Goal: Information Seeking & Learning: Learn about a topic

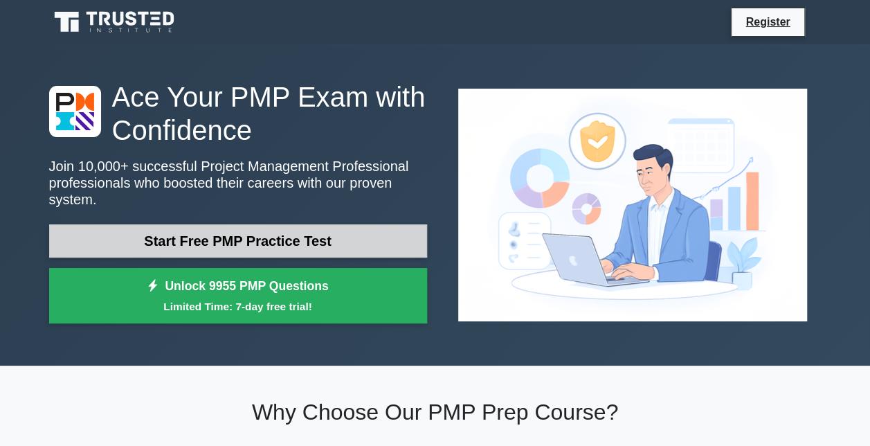
click at [217, 233] on link "Start Free PMP Practice Test" at bounding box center [238, 240] width 378 height 33
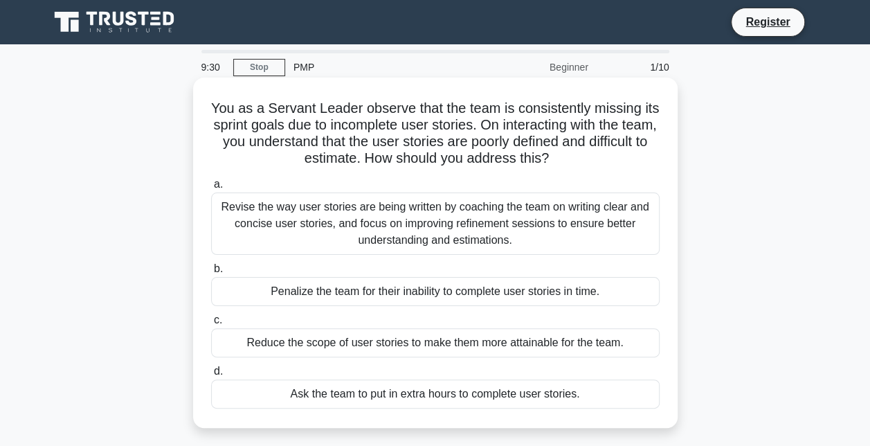
click at [325, 217] on div "Revise the way user stories are being written by coaching the team on writing c…" at bounding box center [435, 223] width 449 height 62
click at [211, 189] on input "a. Revise the way user stories are being written by coaching the team on writin…" at bounding box center [211, 184] width 0 height 9
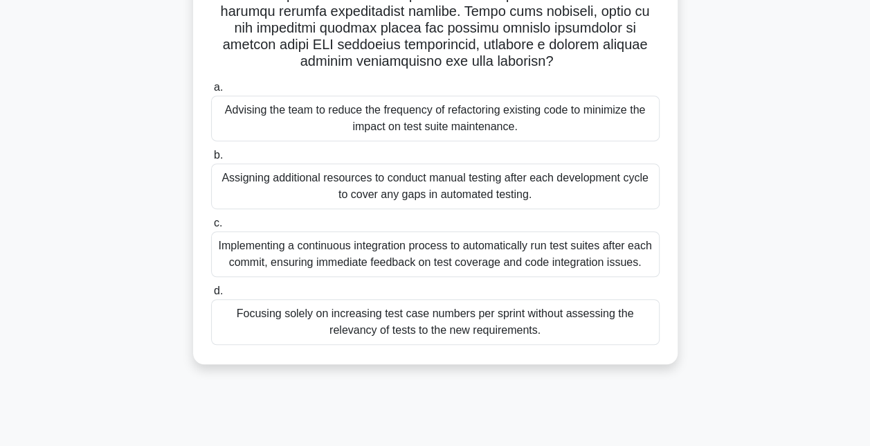
scroll to position [298, 0]
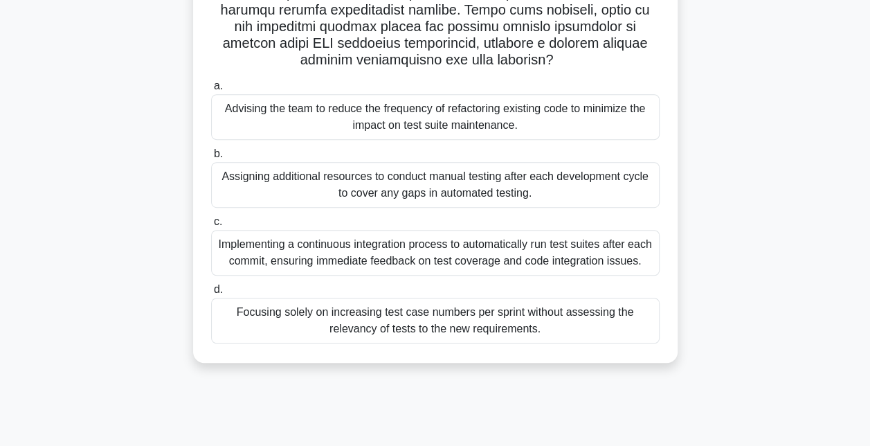
click at [259, 262] on div "Implementing a continuous integration process to automatically run test suites …" at bounding box center [435, 253] width 449 height 46
click at [211, 226] on input "c. Implementing a continuous integration process to automatically run test suit…" at bounding box center [211, 221] width 0 height 9
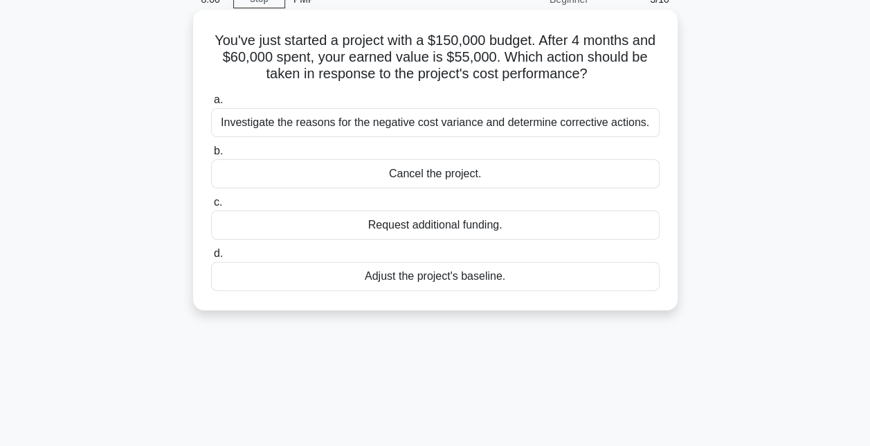
scroll to position [0, 0]
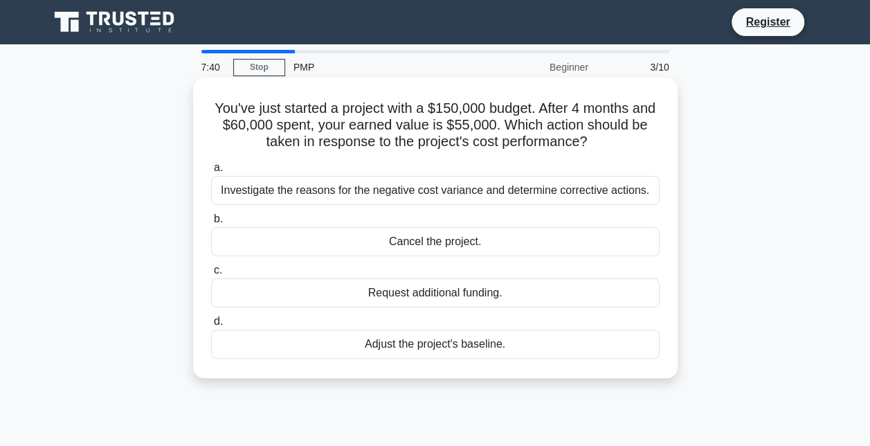
click at [273, 193] on div "Investigate the reasons for the negative cost variance and determine corrective…" at bounding box center [435, 190] width 449 height 29
click at [211, 172] on input "a. Investigate the reasons for the negative cost variance and determine correct…" at bounding box center [211, 167] width 0 height 9
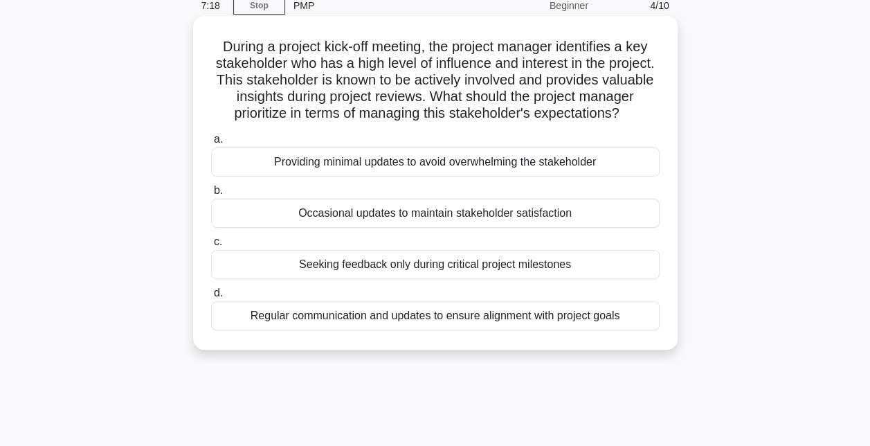
scroll to position [61, 0]
click at [363, 328] on div "Regular communication and updates to ensure alignment with project goals" at bounding box center [435, 316] width 449 height 29
click at [211, 298] on input "d. Regular communication and updates to ensure alignment with project goals" at bounding box center [211, 293] width 0 height 9
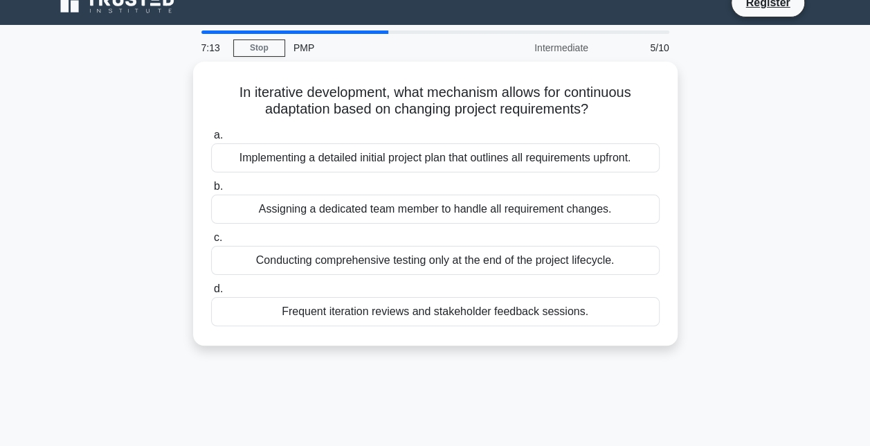
scroll to position [0, 0]
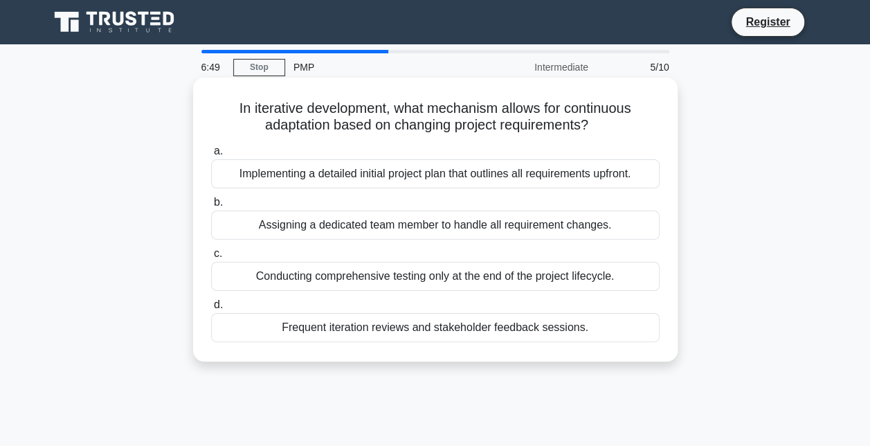
click at [450, 325] on div "Frequent iteration reviews and stakeholder feedback sessions." at bounding box center [435, 327] width 449 height 29
click at [211, 309] on input "d. Frequent iteration reviews and stakeholder feedback sessions." at bounding box center [211, 304] width 0 height 9
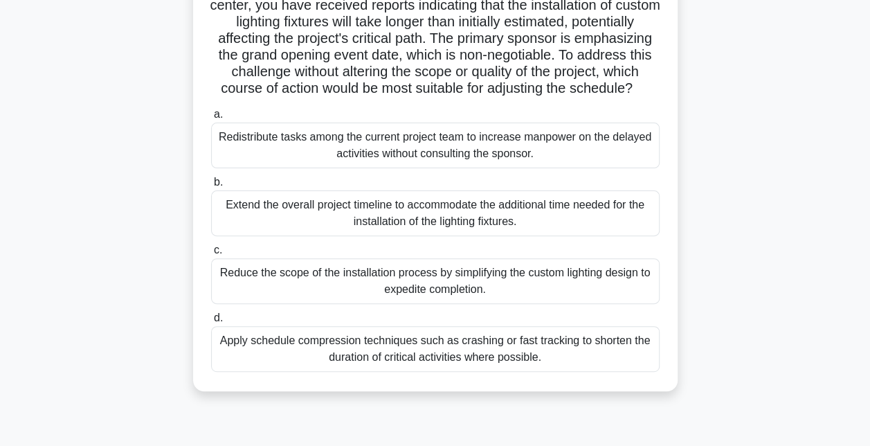
scroll to position [118, 0]
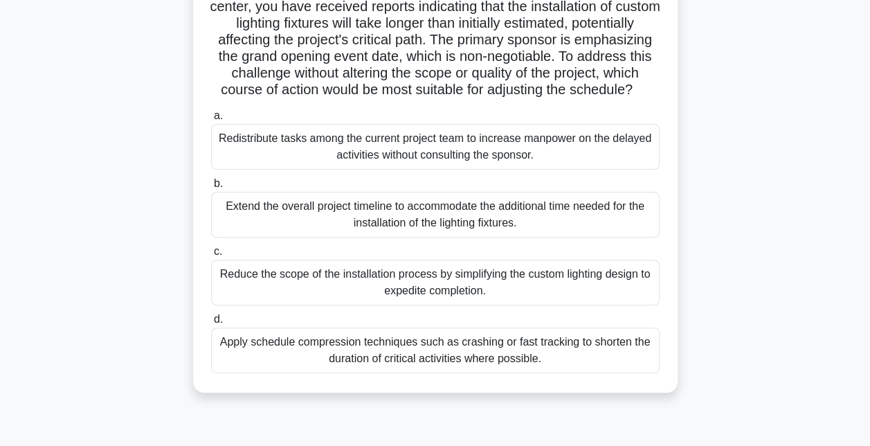
click at [469, 373] on div "Apply schedule compression techniques such as crashing or fast tracking to shor…" at bounding box center [435, 350] width 449 height 46
click at [211, 324] on input "d. Apply schedule compression techniques such as crashing or fast tracking to s…" at bounding box center [211, 319] width 0 height 9
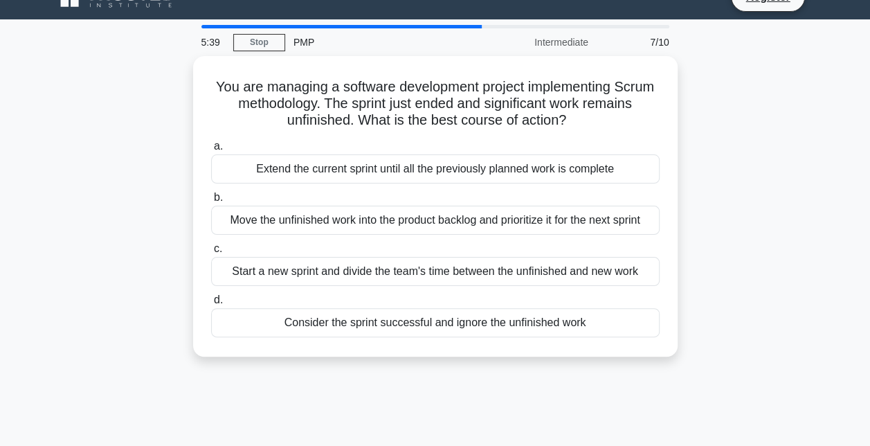
scroll to position [26, 0]
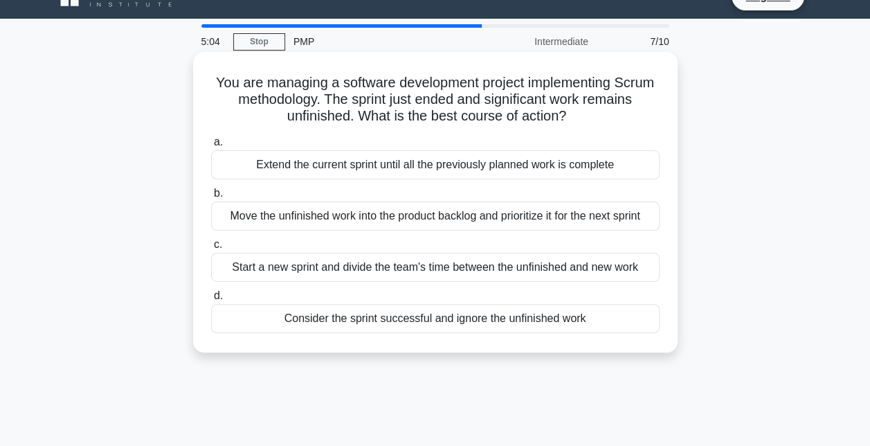
click at [390, 170] on div "Extend the current sprint until all the previously planned work is complete" at bounding box center [435, 164] width 449 height 29
click at [211, 147] on input "a. Extend the current sprint until all the previously planned work is complete" at bounding box center [211, 142] width 0 height 9
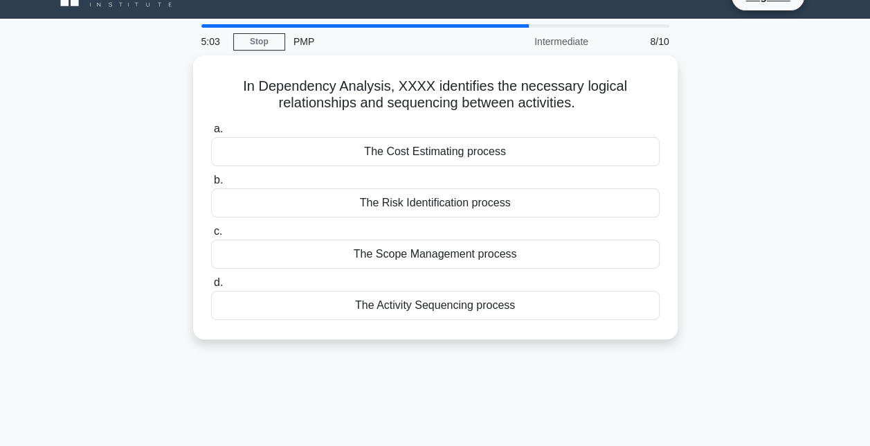
scroll to position [0, 0]
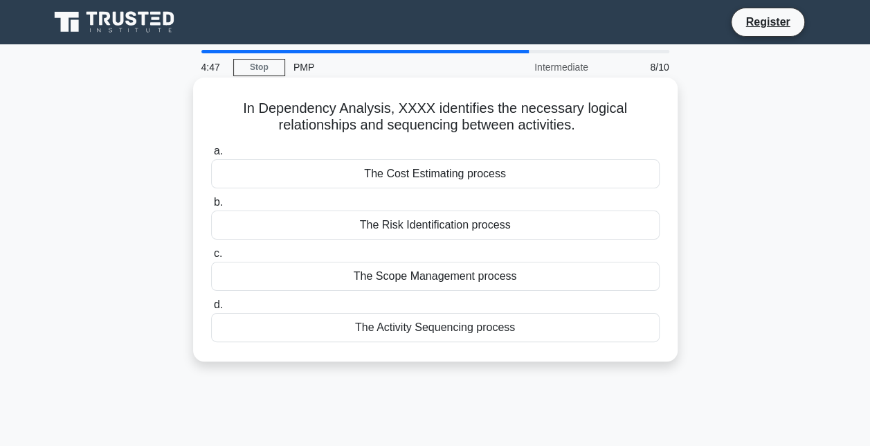
click at [420, 329] on div "The Activity Sequencing process" at bounding box center [435, 327] width 449 height 29
click at [211, 309] on input "d. The Activity Sequencing process" at bounding box center [211, 304] width 0 height 9
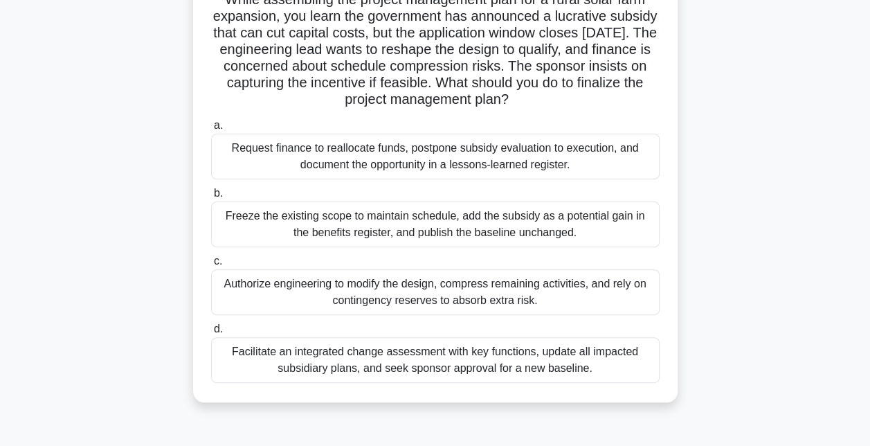
scroll to position [109, 0]
click at [363, 347] on div "Facilitate an integrated change assessment with key functions, update all impac…" at bounding box center [435, 359] width 449 height 46
click at [211, 333] on input "d. Facilitate an integrated change assessment with key functions, update all im…" at bounding box center [211, 328] width 0 height 9
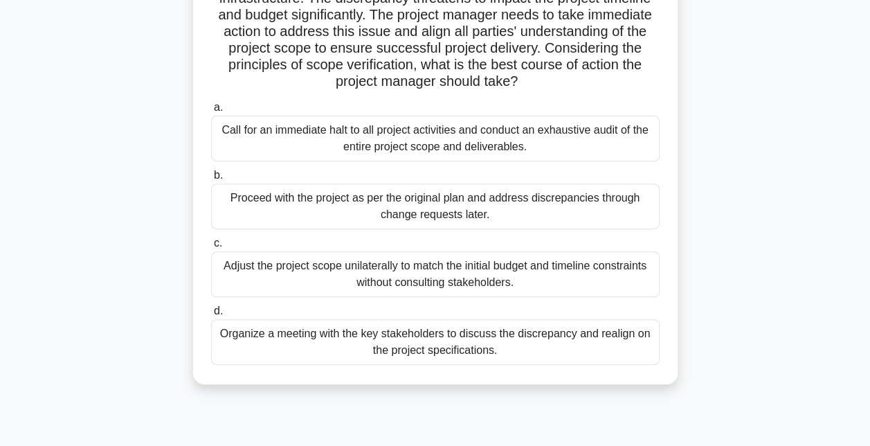
scroll to position [177, 0]
click at [437, 335] on div "Organize a meeting with the key stakeholders to discuss the discrepancy and rea…" at bounding box center [435, 341] width 449 height 46
click at [211, 315] on input "d. Organize a meeting with the key stakeholders to discuss the discrepancy and …" at bounding box center [211, 310] width 0 height 9
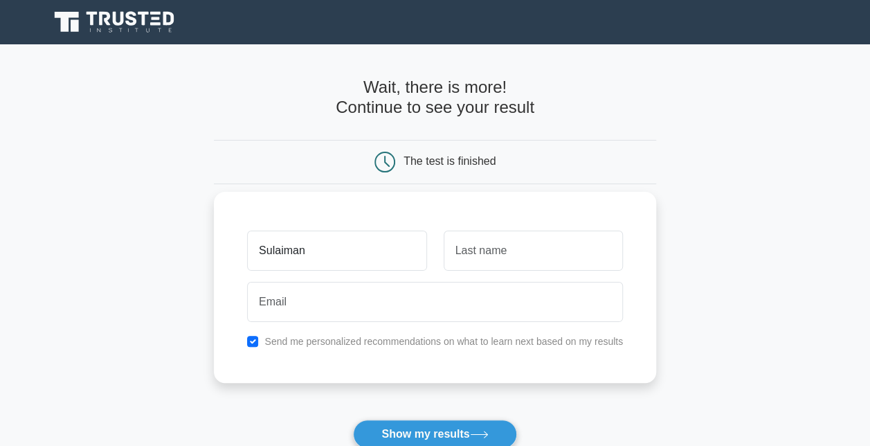
type input "Sulaiman"
type input "Alshehri"
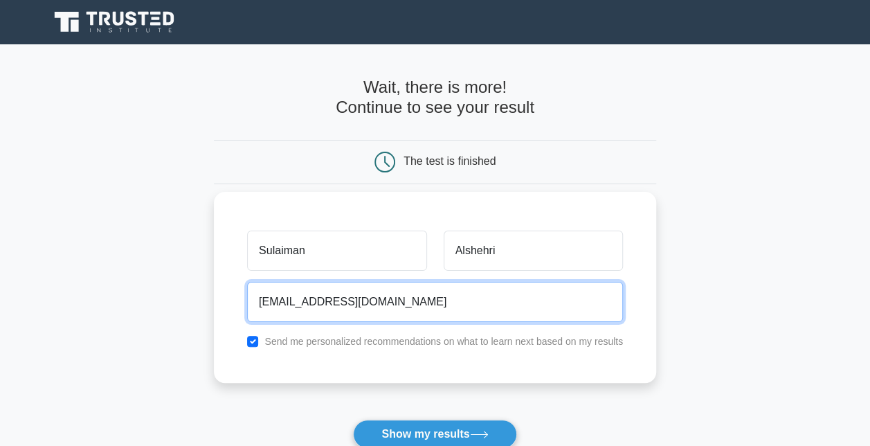
type input "saexp99@gmail.com"
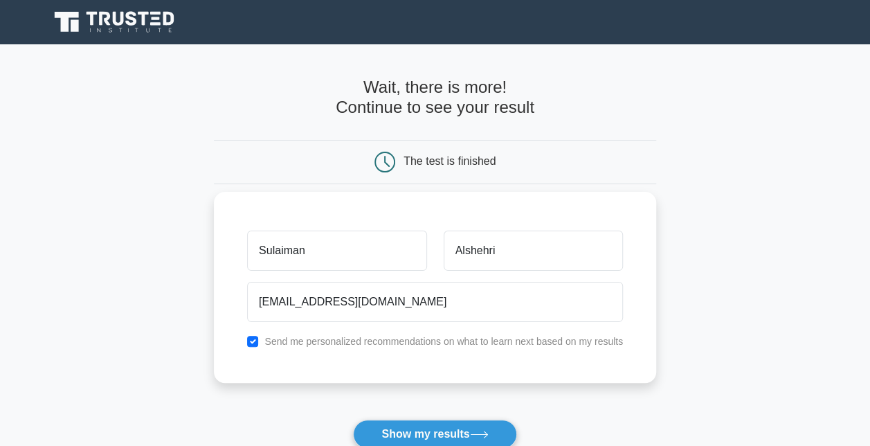
click at [261, 350] on div "Sulaiman Alshehri saexp99@gmail.com Send me personalized recommendations on wha…" at bounding box center [435, 287] width 442 height 191
click at [257, 339] on input "checkbox" at bounding box center [252, 341] width 11 height 11
checkbox input "false"
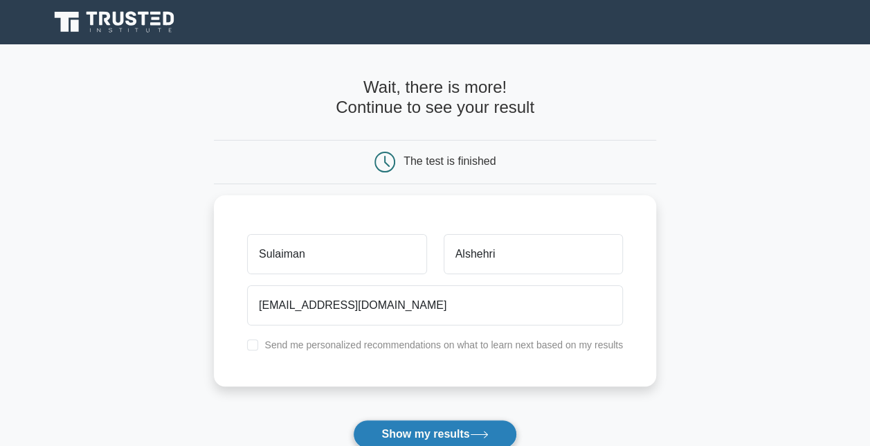
click at [381, 426] on button "Show my results" at bounding box center [434, 433] width 163 height 29
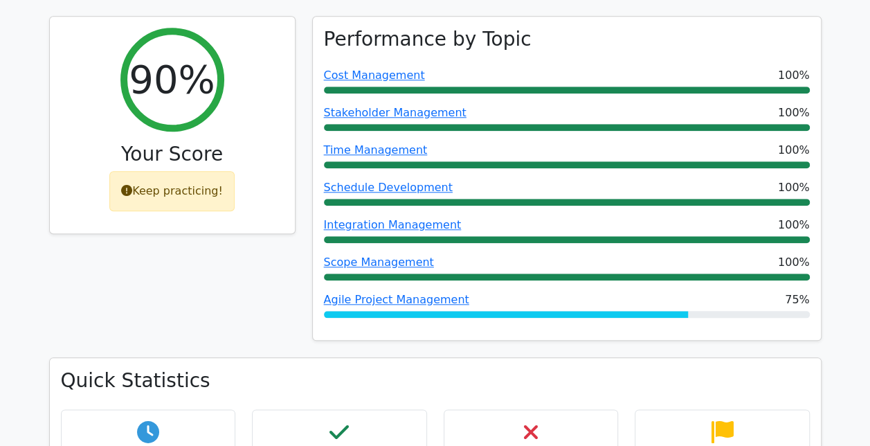
scroll to position [602, 0]
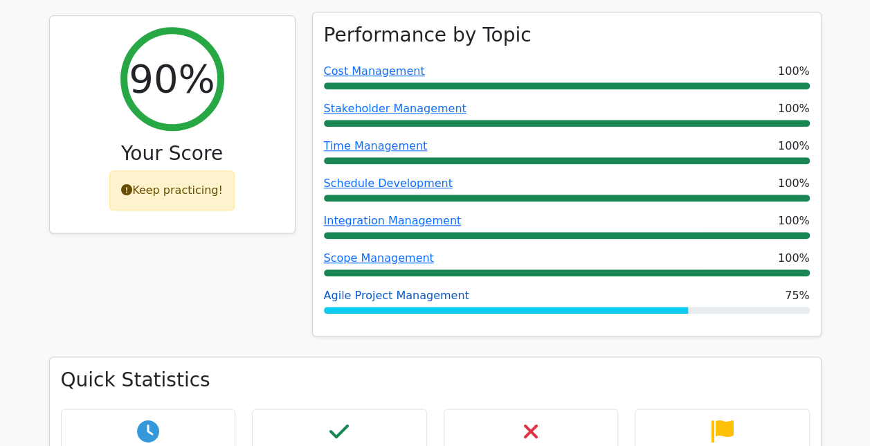
click at [388, 289] on link "Agile Project Management" at bounding box center [396, 295] width 145 height 13
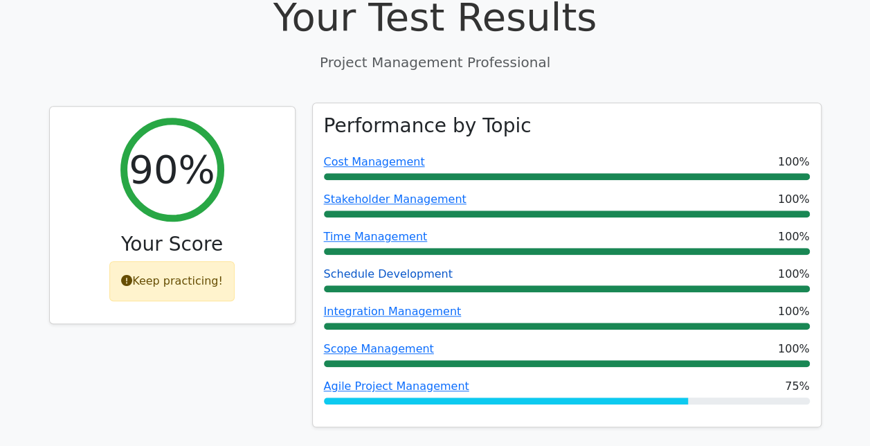
scroll to position [511, 0]
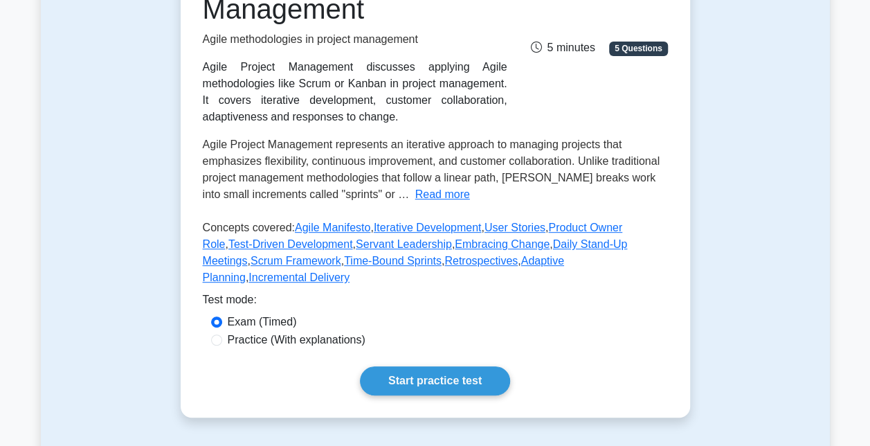
scroll to position [332, 0]
